Goal: Task Accomplishment & Management: Manage account settings

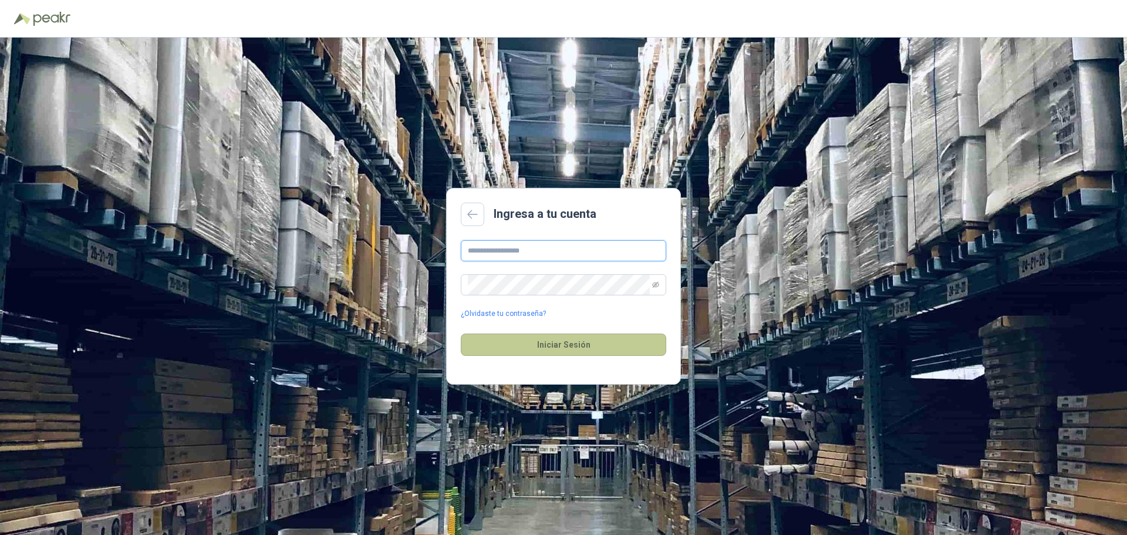
type input "**********"
click at [567, 345] on button "Iniciar Sesión" at bounding box center [564, 345] width 206 height 22
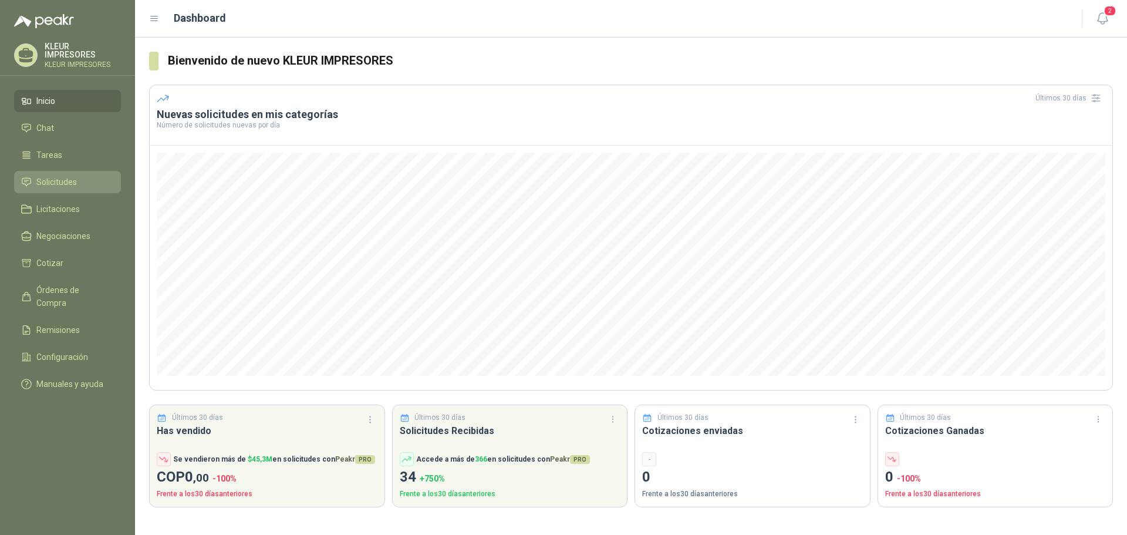
click at [53, 181] on span "Solicitudes" at bounding box center [56, 182] width 41 height 13
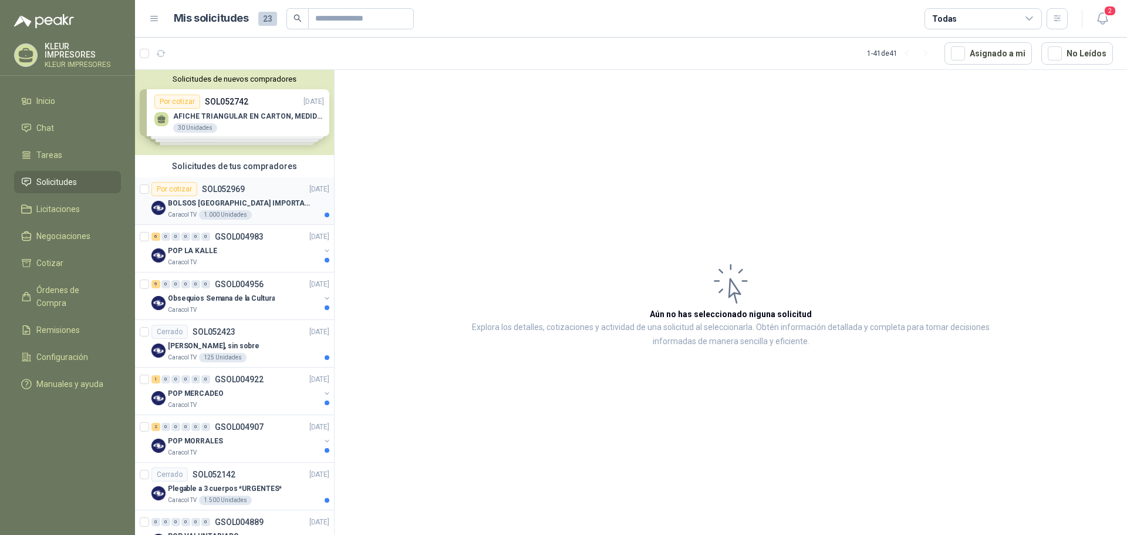
click at [258, 201] on p "BOLSOS [GEOGRAPHIC_DATA] IMPORTADO [GEOGRAPHIC_DATA]-397-1" at bounding box center [241, 203] width 146 height 11
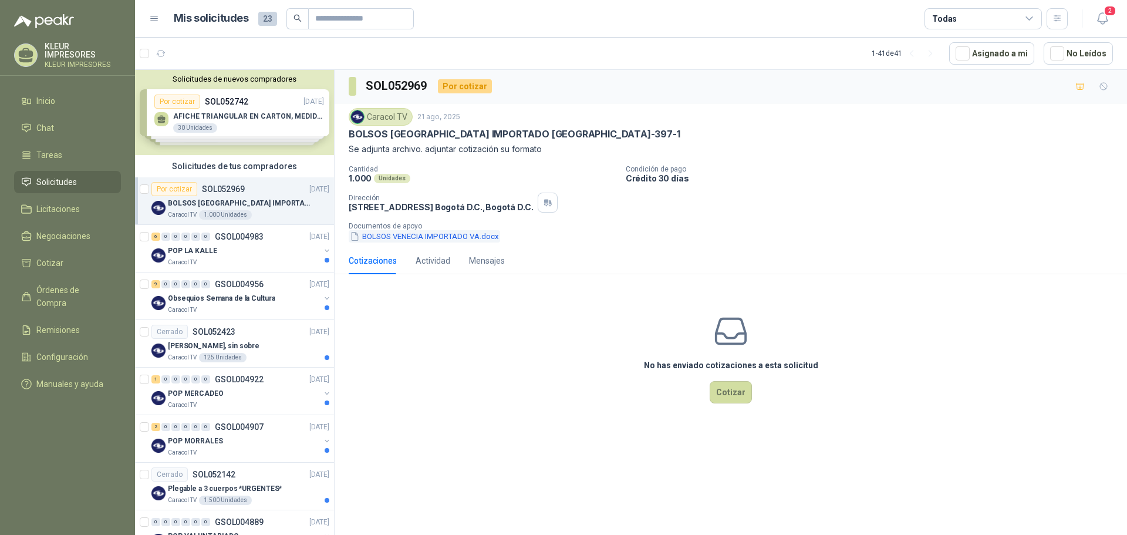
click at [400, 240] on button "BOLSOS VENECIA IMPORTADO VA.docx" at bounding box center [425, 236] width 152 height 12
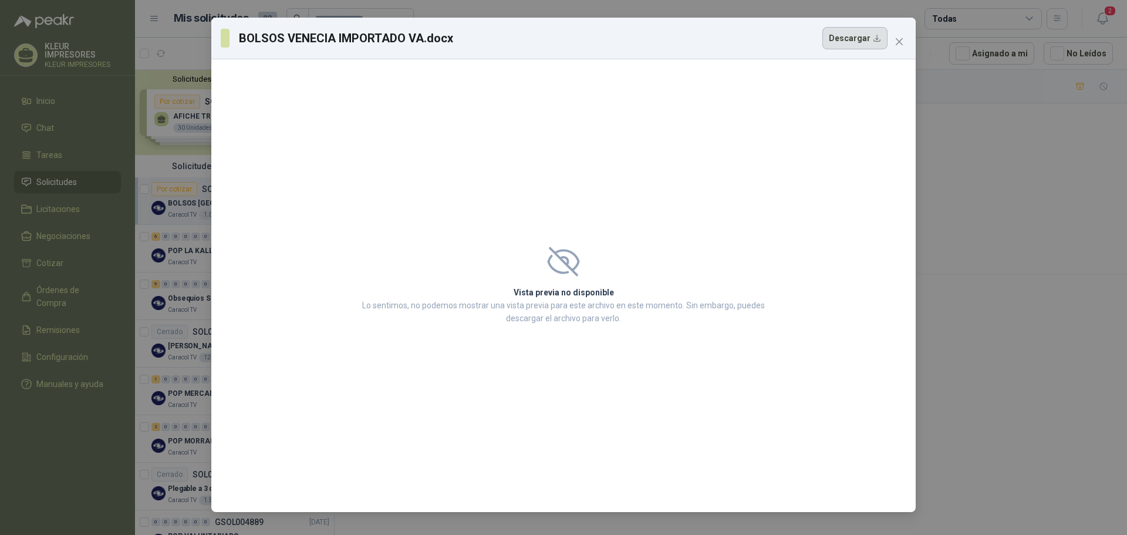
click at [858, 37] on button "Descargar" at bounding box center [855, 38] width 65 height 22
click at [901, 41] on icon "close" at bounding box center [899, 41] width 7 height 7
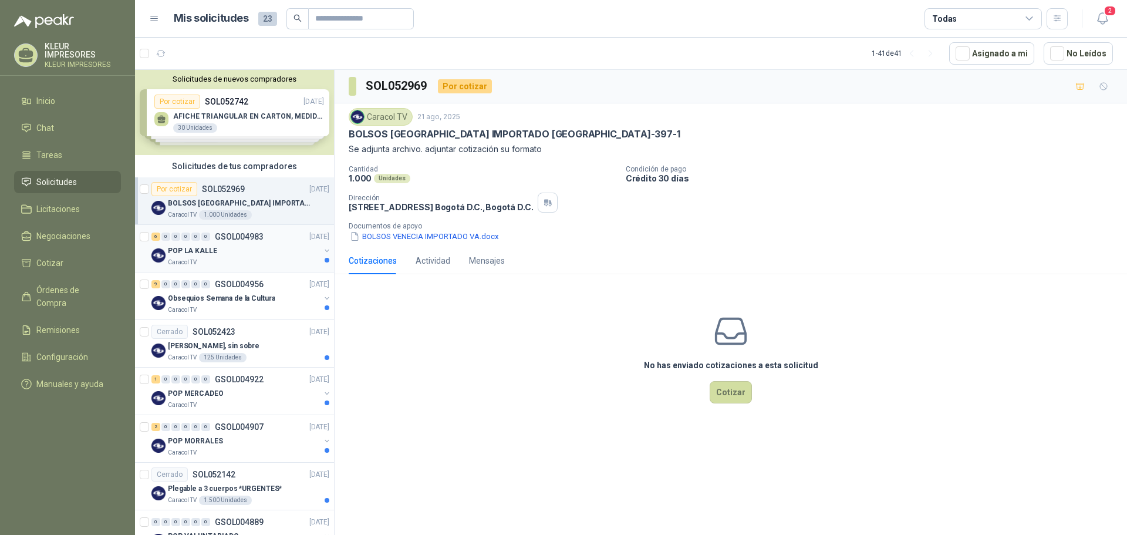
click at [235, 249] on div "POP LA KALLE" at bounding box center [244, 251] width 152 height 14
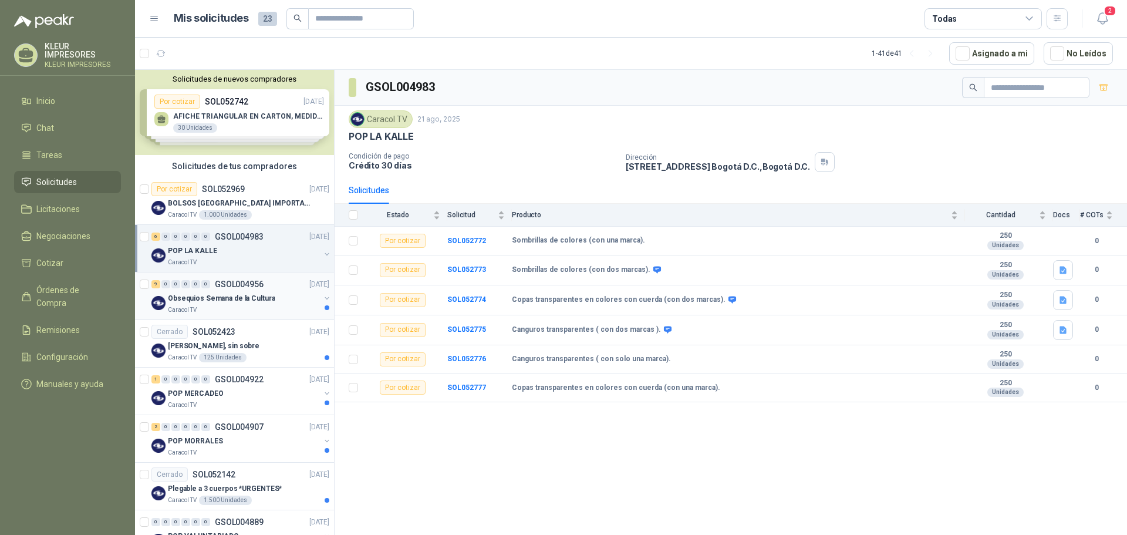
click at [244, 298] on p "Obsequios Semana de la Cultura" at bounding box center [221, 298] width 107 height 11
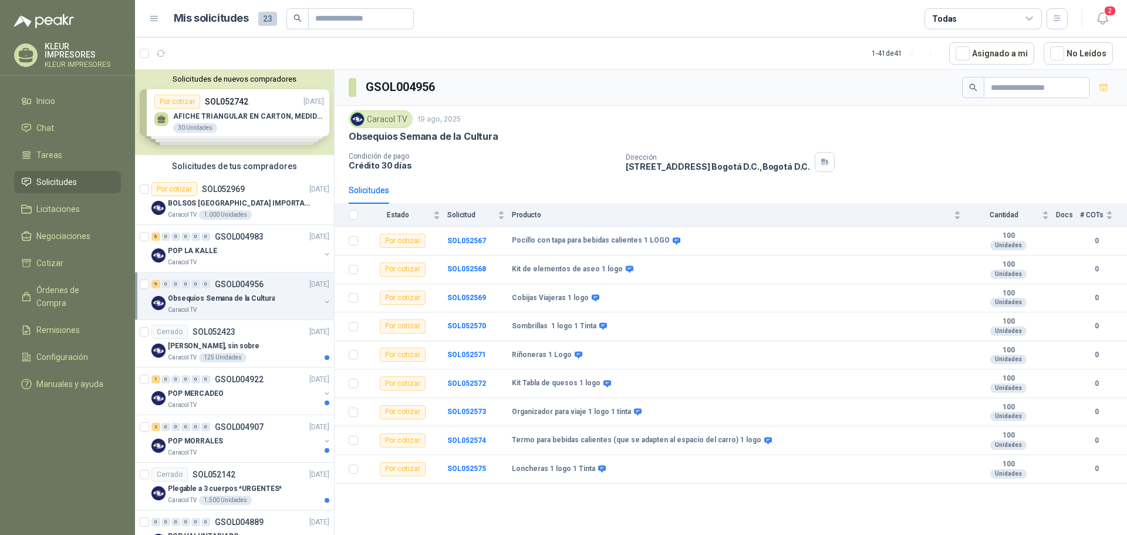
scroll to position [59, 0]
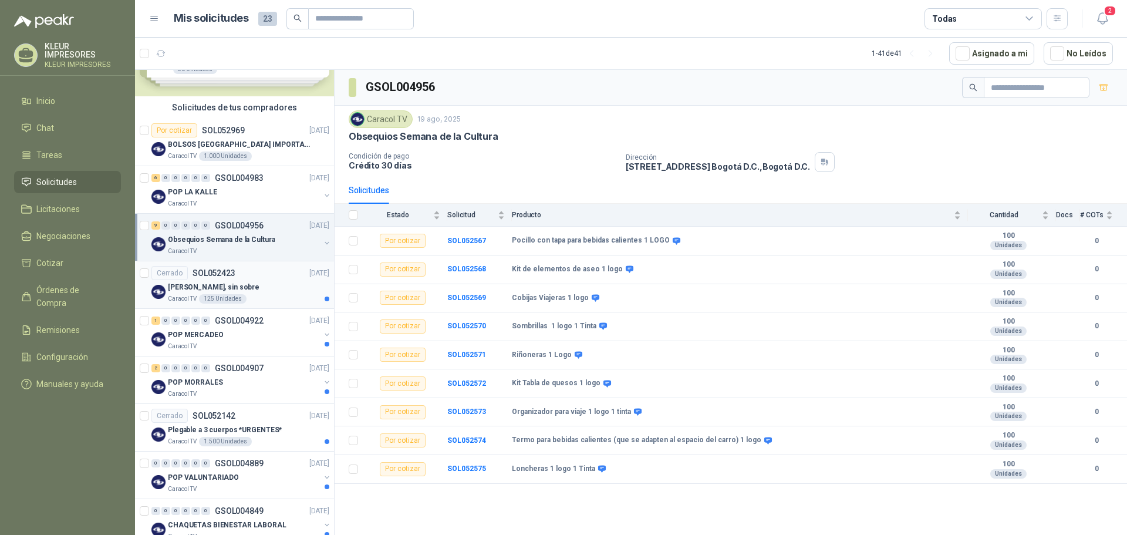
click at [277, 280] on div "[PERSON_NAME], sin sobre" at bounding box center [248, 287] width 161 height 14
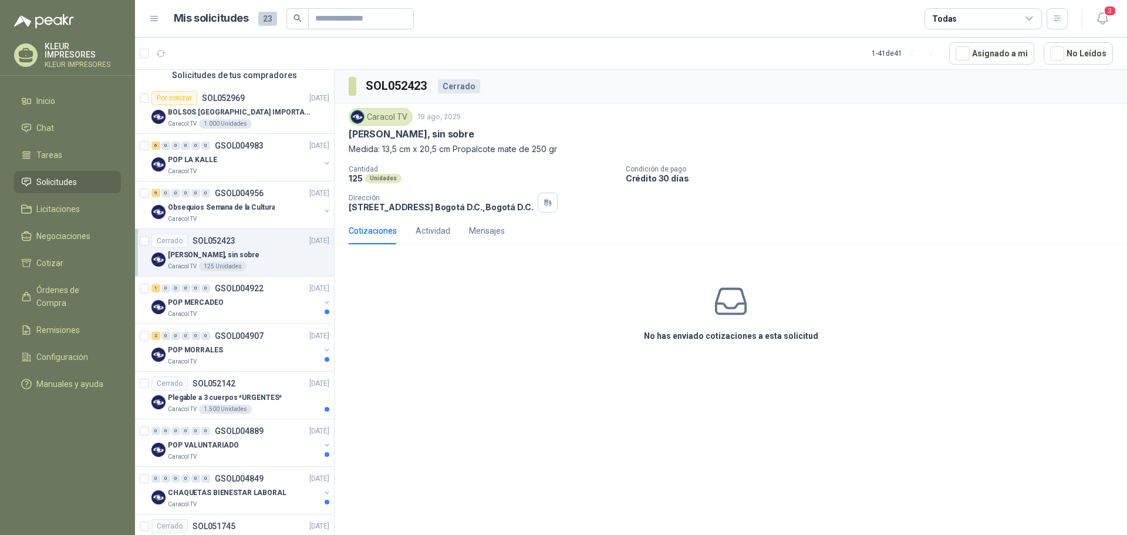
scroll to position [117, 0]
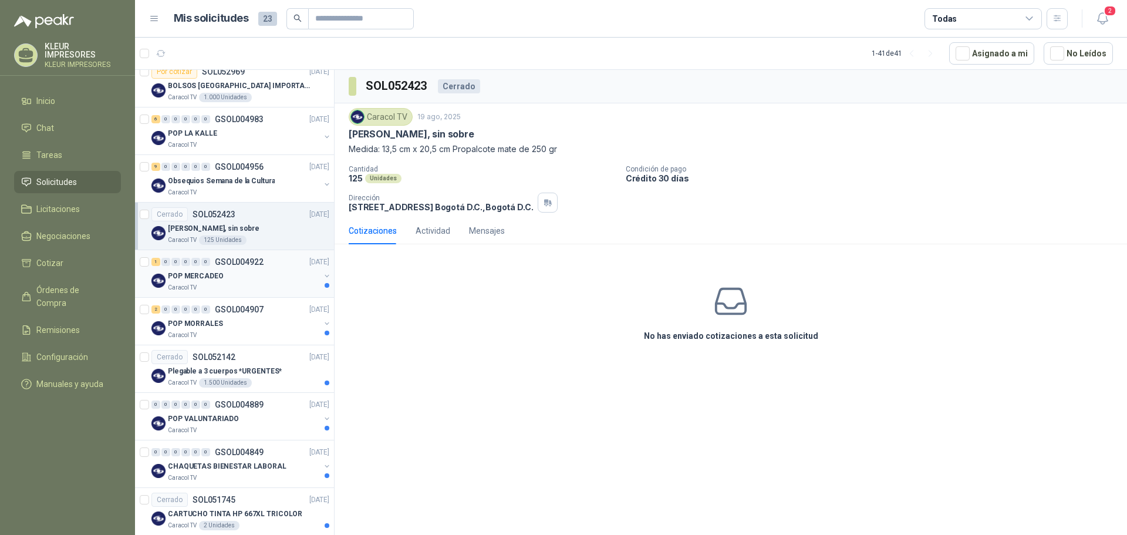
click at [269, 269] on div "POP MERCADEO" at bounding box center [244, 276] width 152 height 14
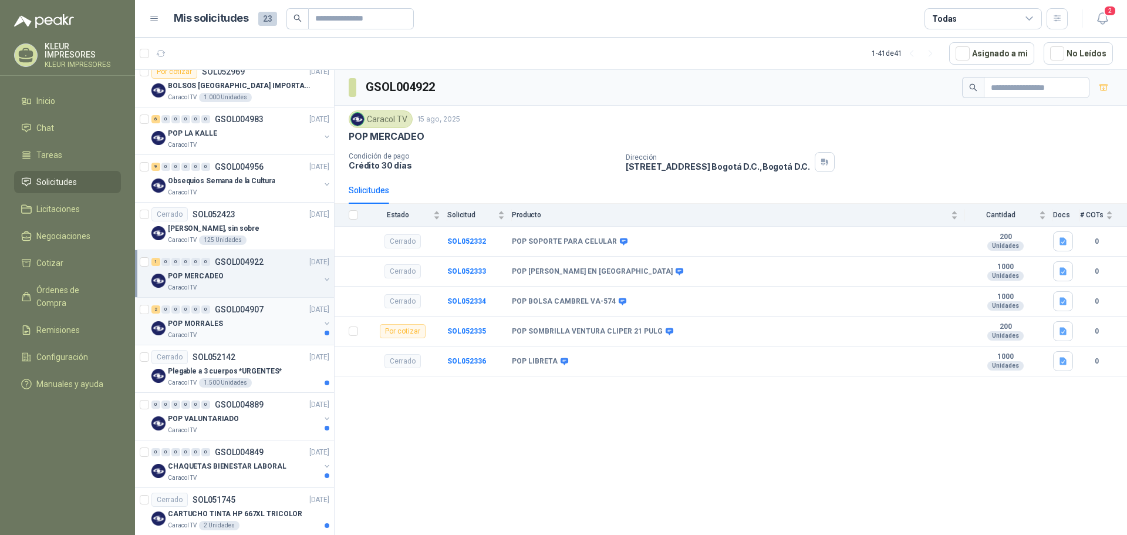
click at [245, 324] on div "POP MORRALES" at bounding box center [244, 324] width 152 height 14
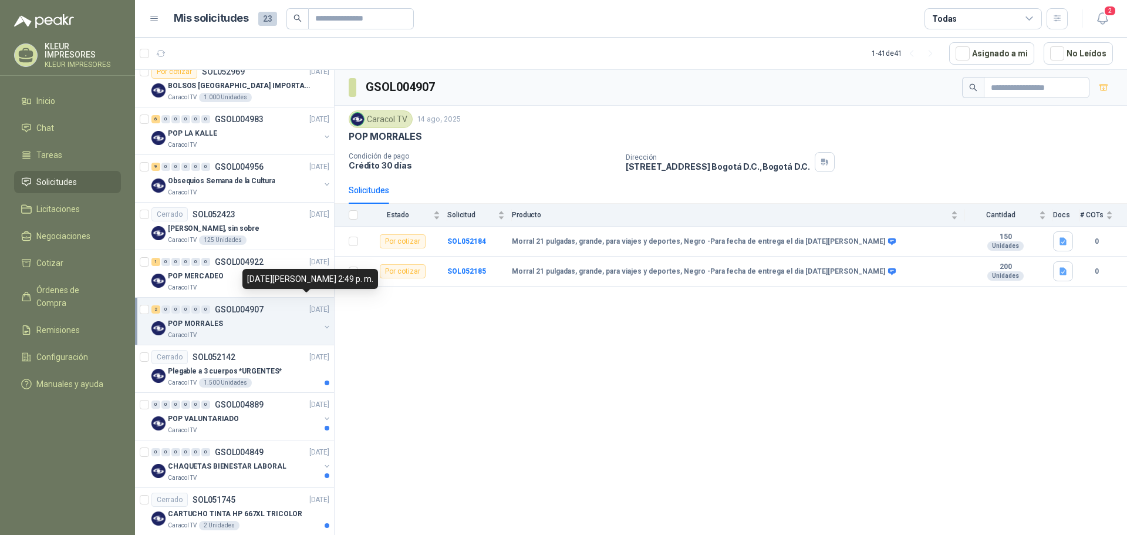
scroll to position [176, 0]
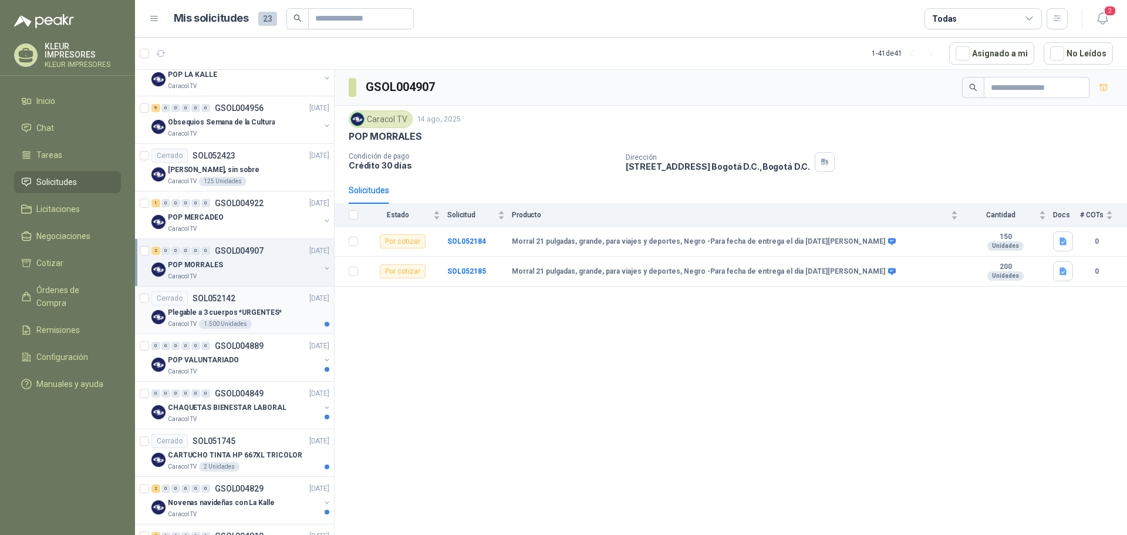
click at [283, 312] on div "Plegable a 3 cuerpos *URGENTES*" at bounding box center [248, 312] width 161 height 14
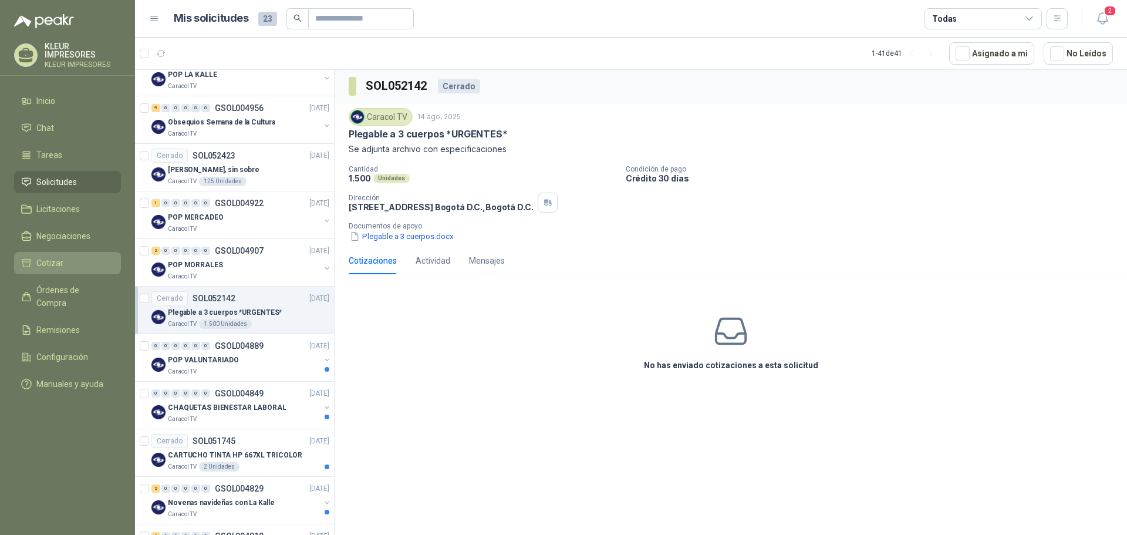
click at [58, 259] on span "Cotizar" at bounding box center [49, 263] width 27 height 13
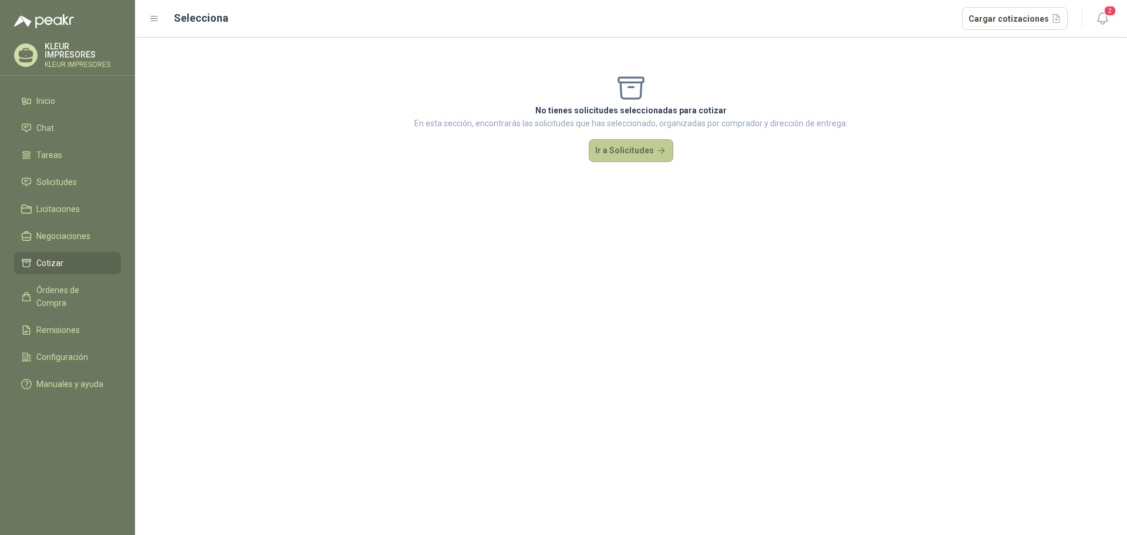
click at [625, 153] on button "Ir a Solicitudes" at bounding box center [631, 150] width 85 height 23
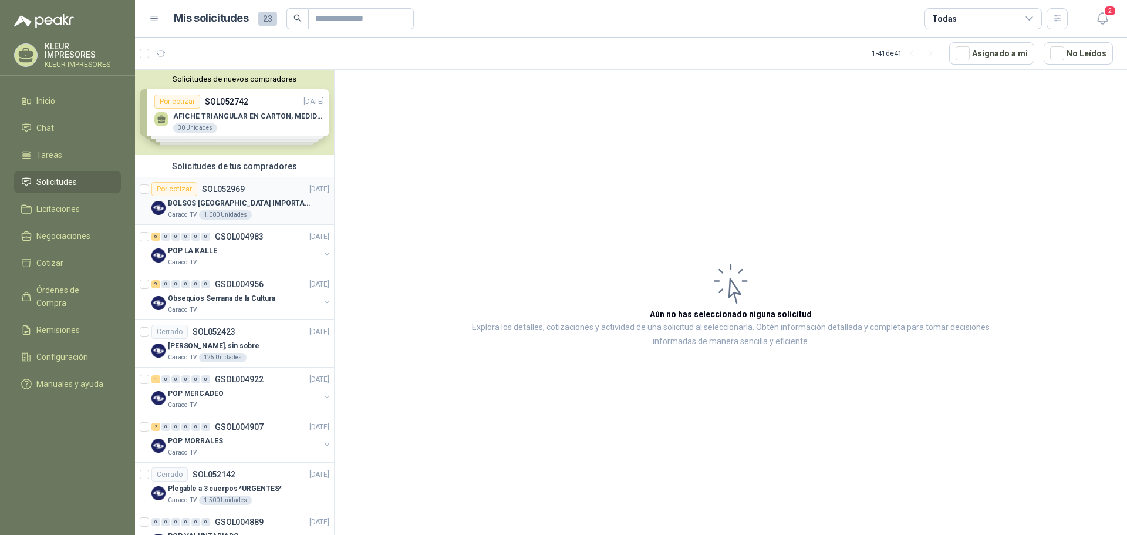
click at [231, 191] on p "SOL052969" at bounding box center [223, 189] width 43 height 8
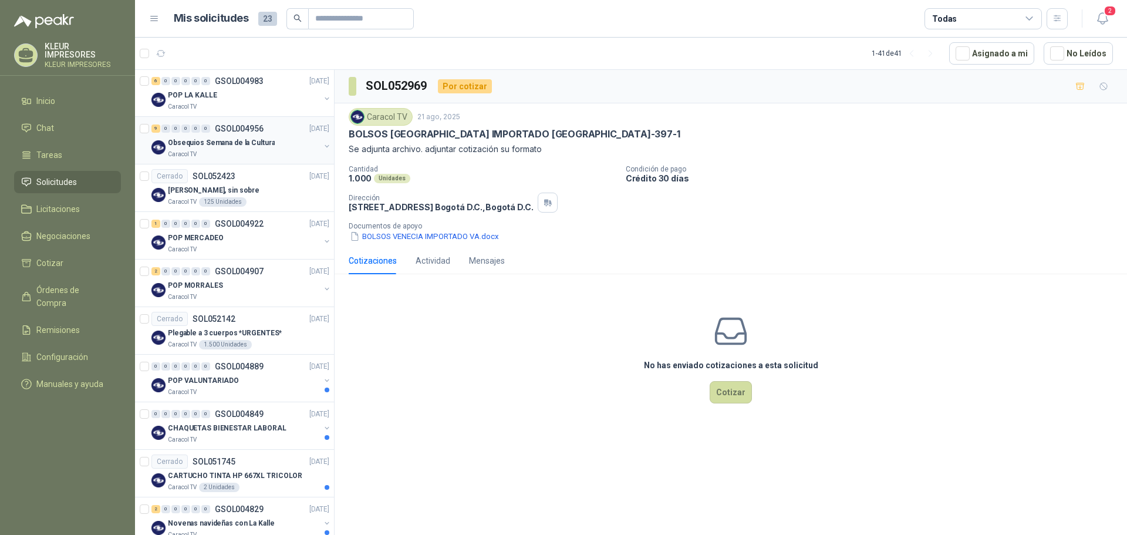
scroll to position [176, 0]
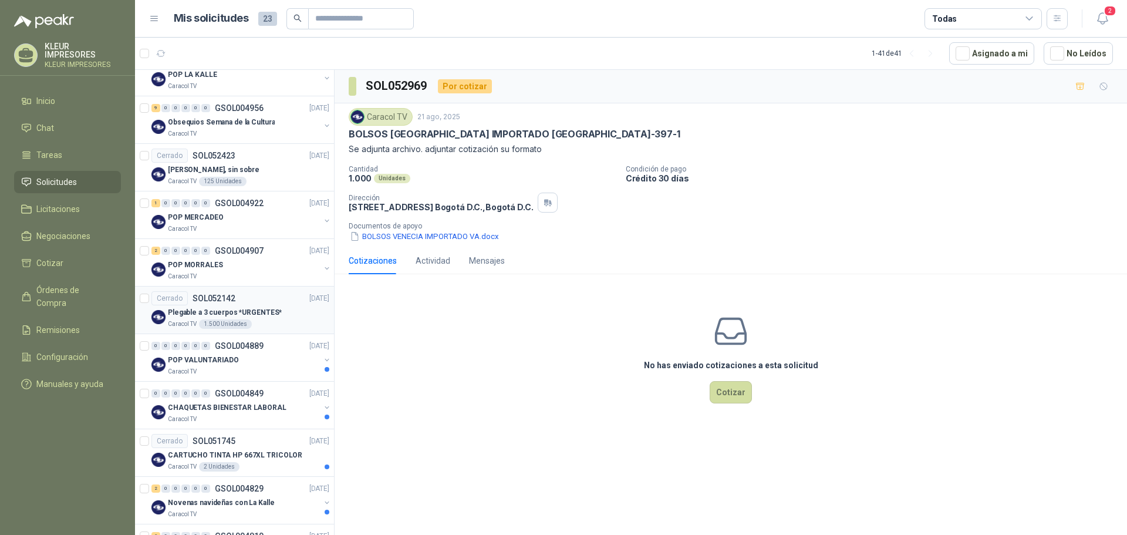
click at [285, 307] on div "Plegable a 3 cuerpos *URGENTES*" at bounding box center [248, 312] width 161 height 14
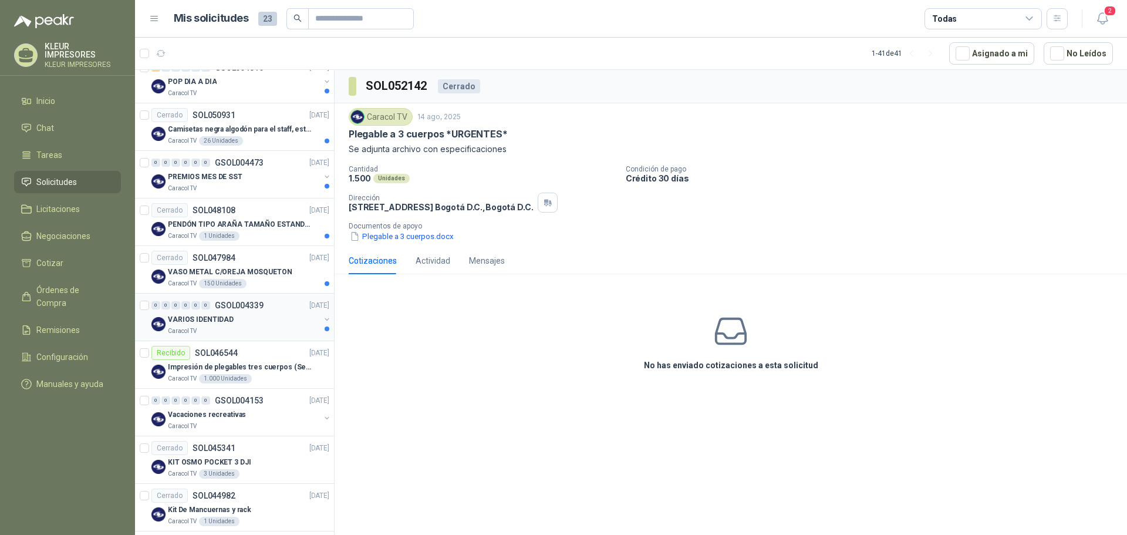
scroll to position [646, 0]
click at [271, 362] on p "Impresión de plegables tres cuerpos (Seguridad y salud en el trabajo)" at bounding box center [241, 366] width 146 height 11
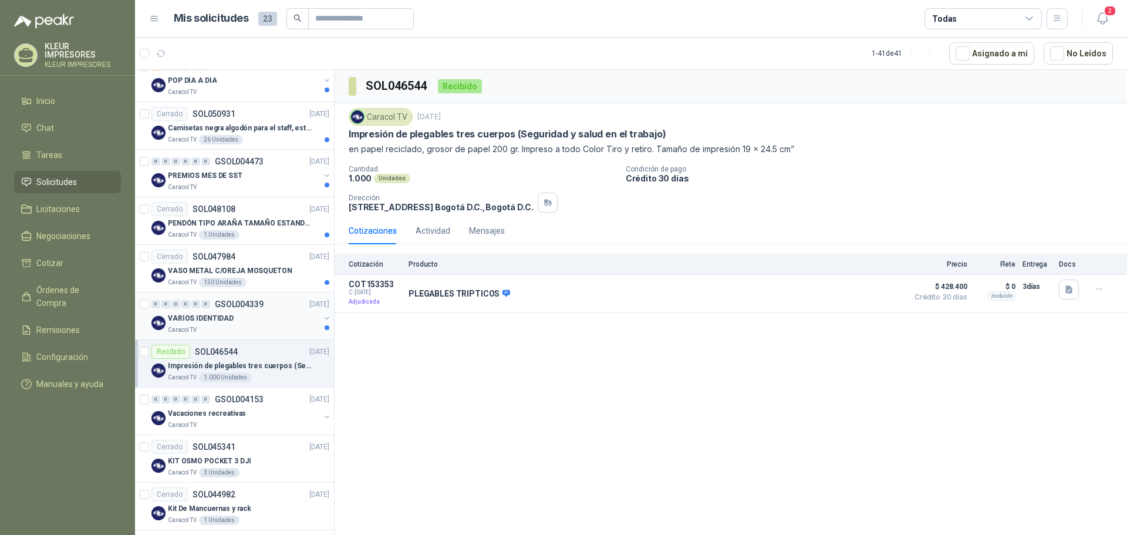
click at [267, 321] on div "VARIOS IDENTIDAD" at bounding box center [244, 318] width 152 height 14
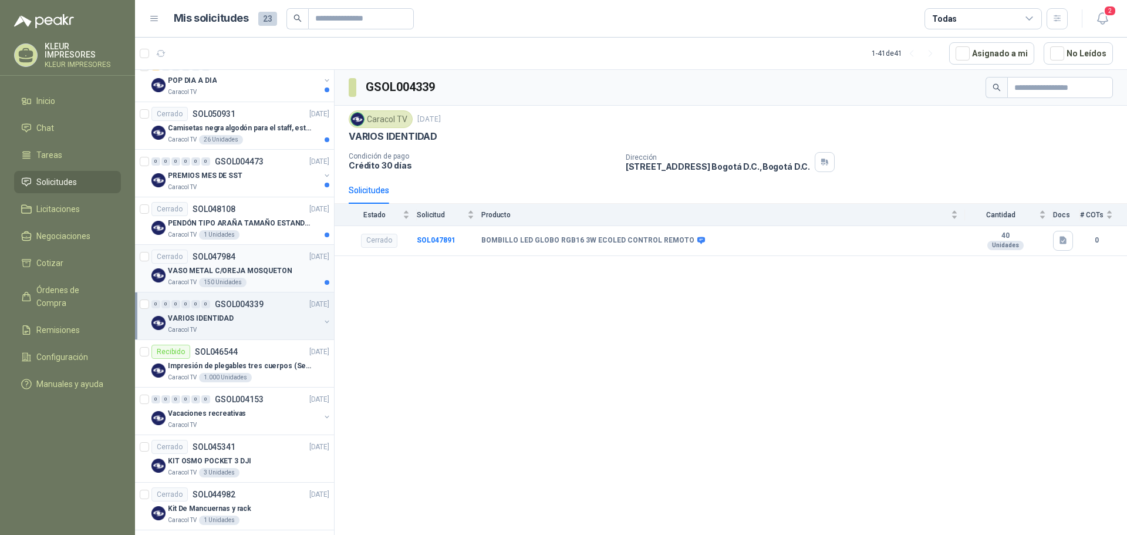
click at [282, 261] on div "Cerrado SOL047984 [DATE]" at bounding box center [241, 257] width 178 height 14
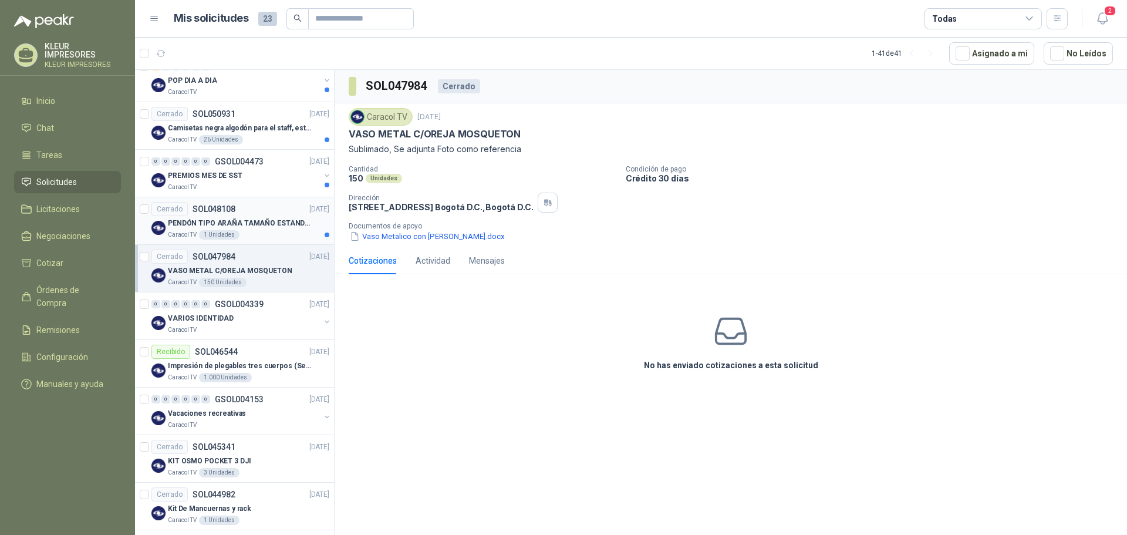
click at [281, 223] on p "PENDÓN TIPO ARAÑA TAMAÑO ESTANDAR" at bounding box center [241, 223] width 146 height 11
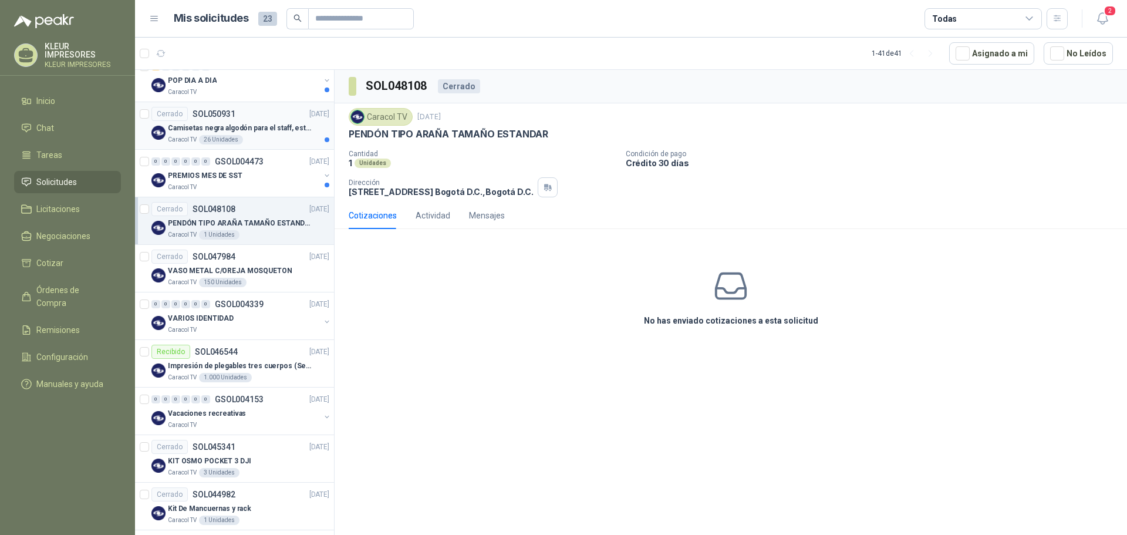
click at [269, 149] on article "Cerrado SOL050931 [DATE] Camisetas negra algodón para el staff, estampadas en e…" at bounding box center [234, 126] width 199 height 48
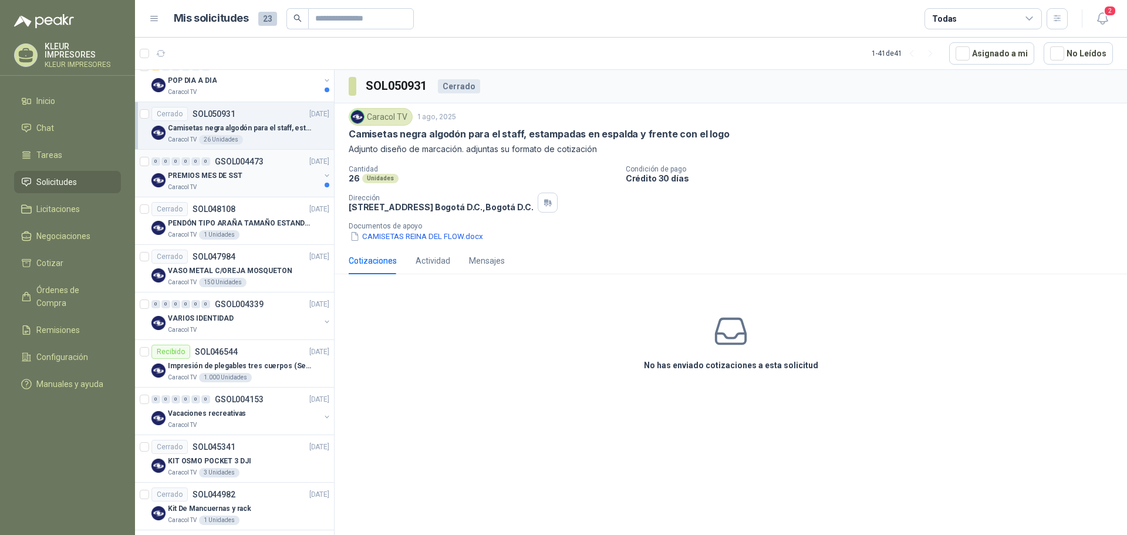
click at [272, 176] on div "PREMIOS MES DE SST" at bounding box center [244, 176] width 152 height 14
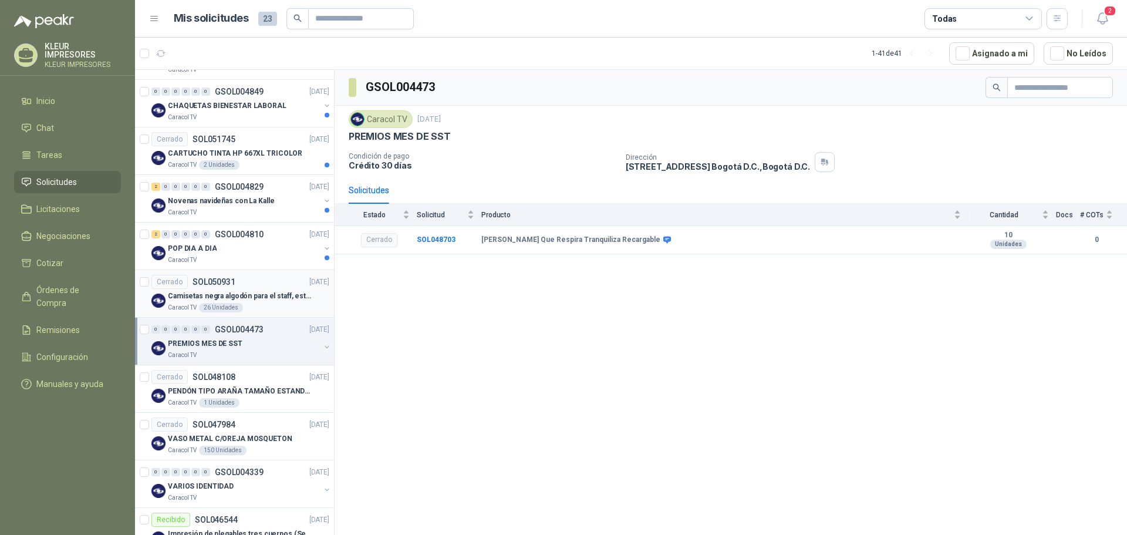
scroll to position [470, 0]
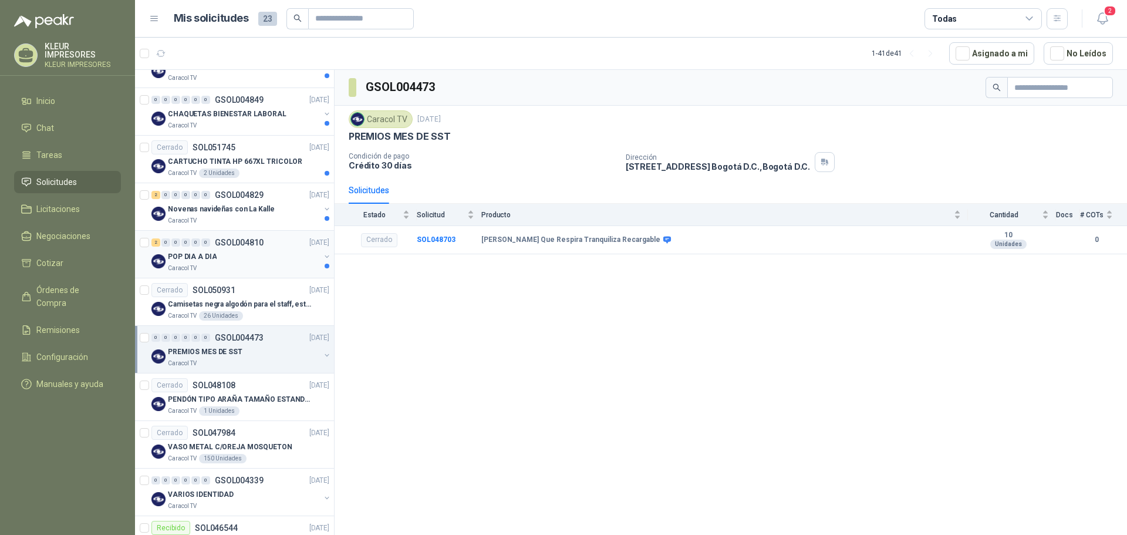
click at [261, 262] on div "POP DIA A DIA" at bounding box center [244, 257] width 152 height 14
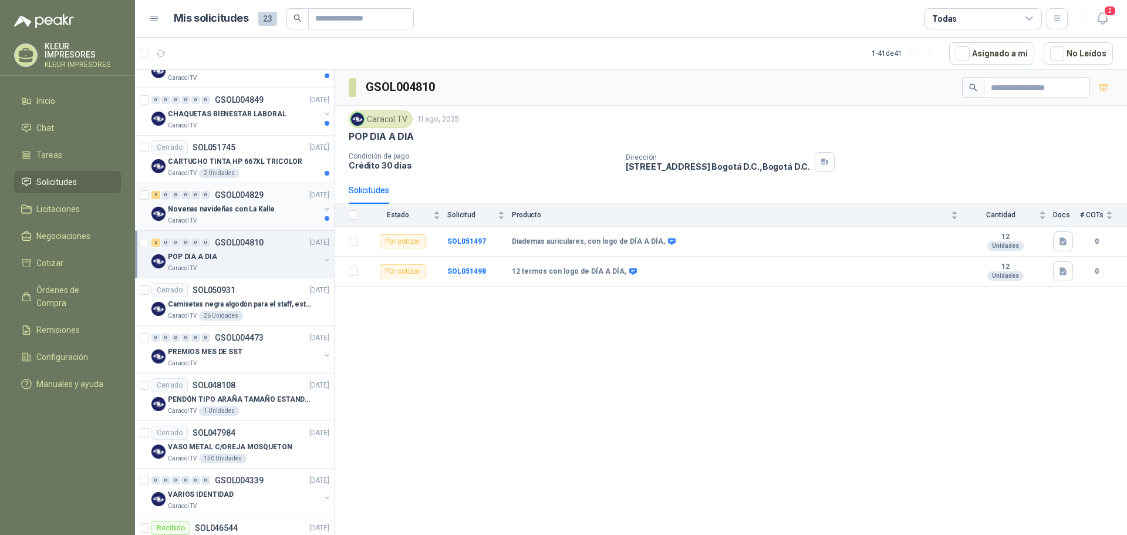
click at [200, 207] on p "Novenas navideñas con La Kalle" at bounding box center [221, 209] width 106 height 11
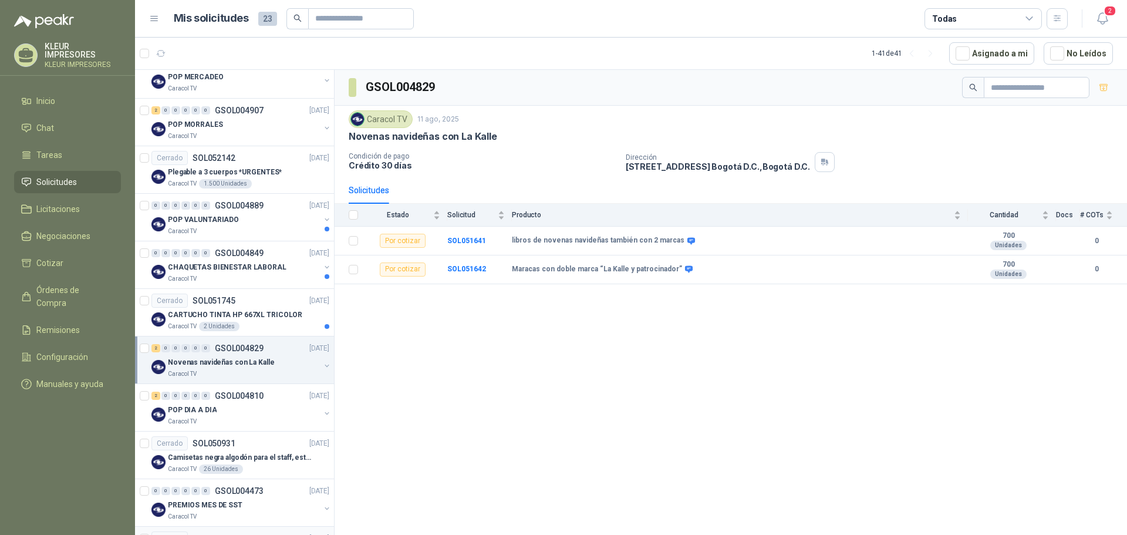
scroll to position [294, 0]
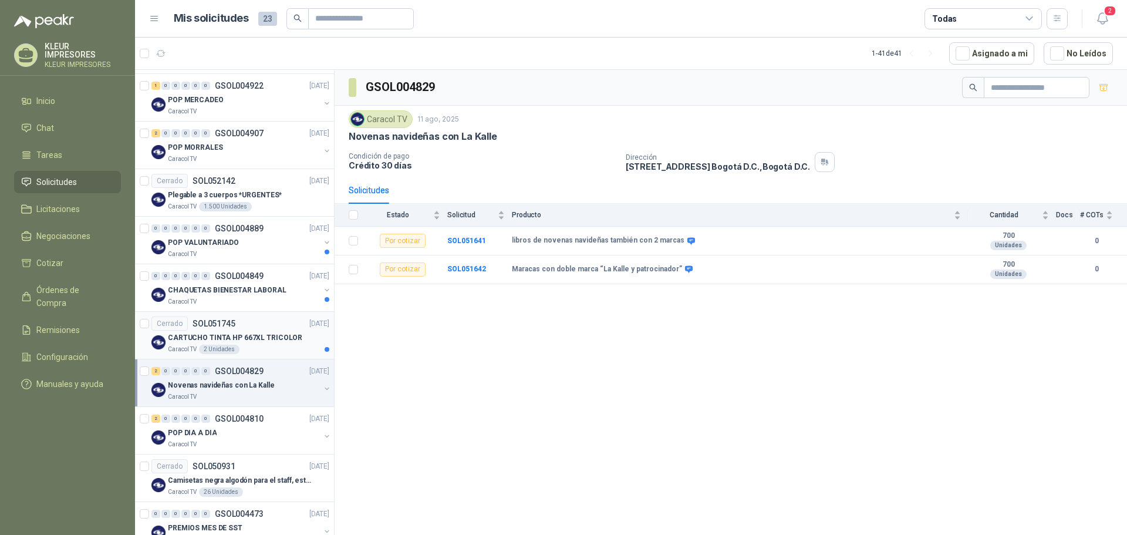
click at [281, 336] on p "CARTUCHO TINTA HP 667XL TRICOLOR" at bounding box center [235, 337] width 134 height 11
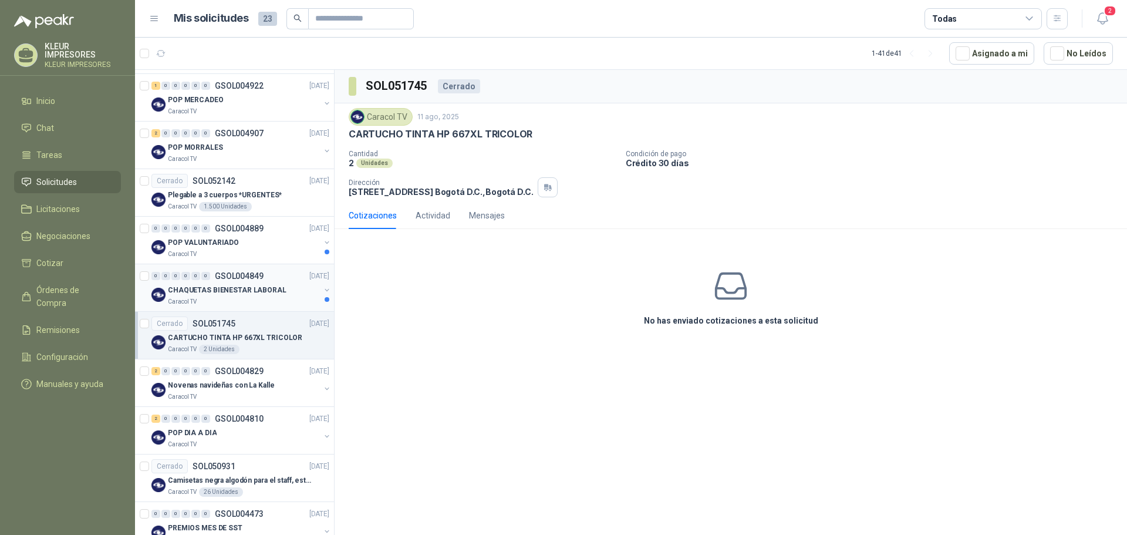
click at [281, 275] on div "0 0 0 0 0 0 GSOL004849 [DATE]" at bounding box center [242, 276] width 180 height 14
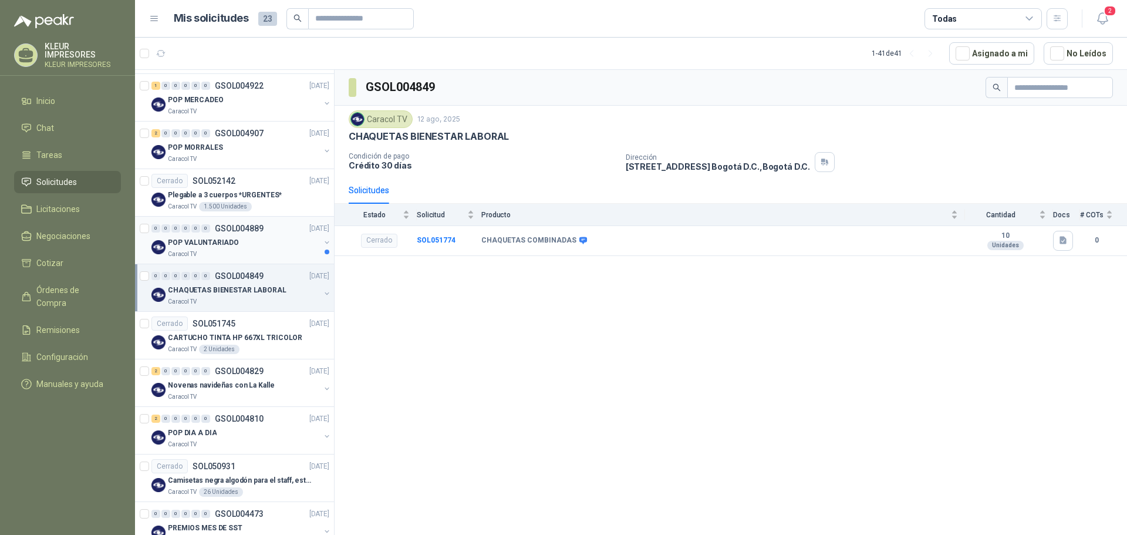
click at [262, 248] on div "POP VALUNTARIADO" at bounding box center [244, 242] width 152 height 14
